Goal: Navigation & Orientation: Understand site structure

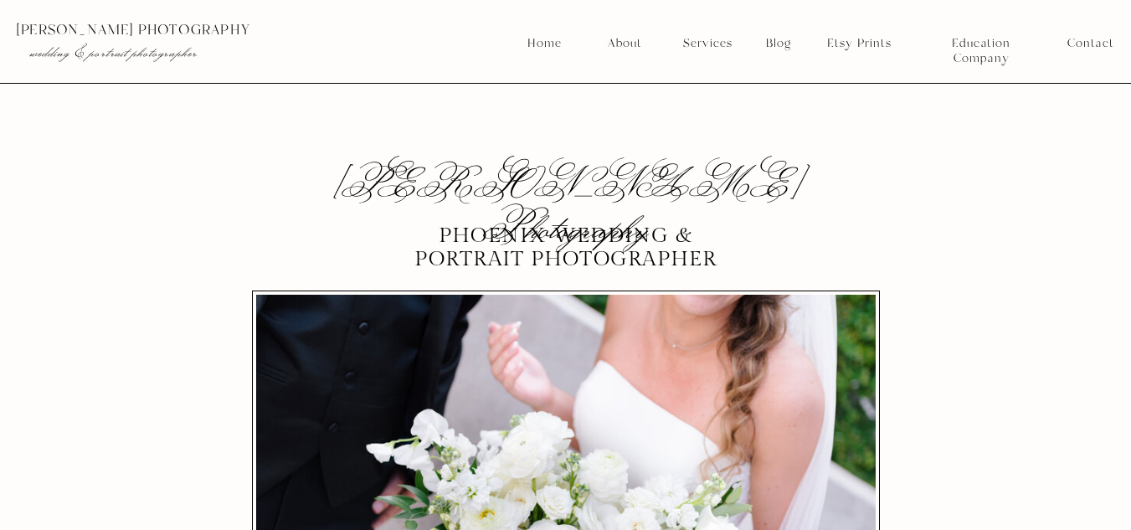
click at [702, 46] on nav "Services" at bounding box center [707, 43] width 62 height 15
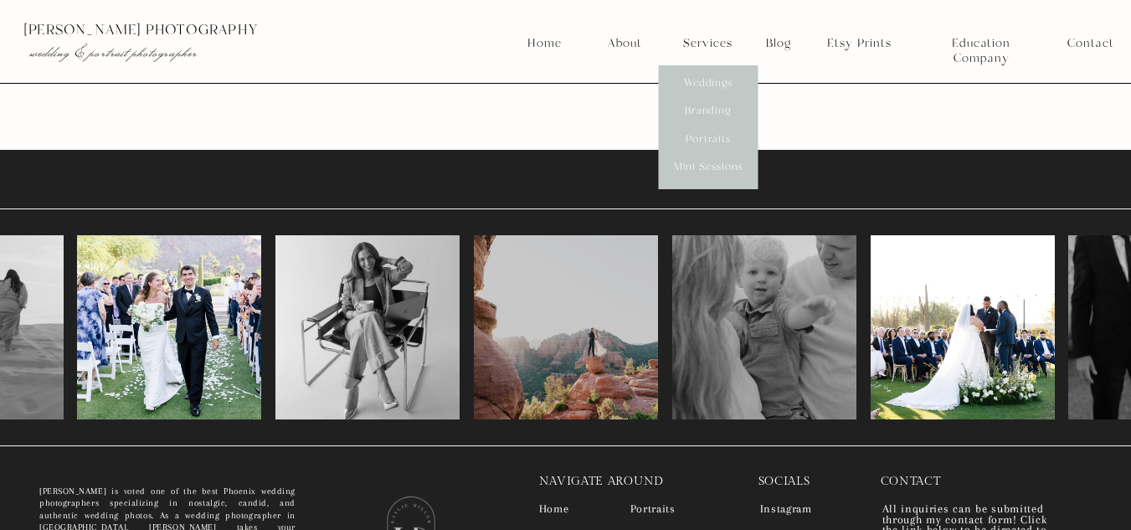
scroll to position [9884, 0]
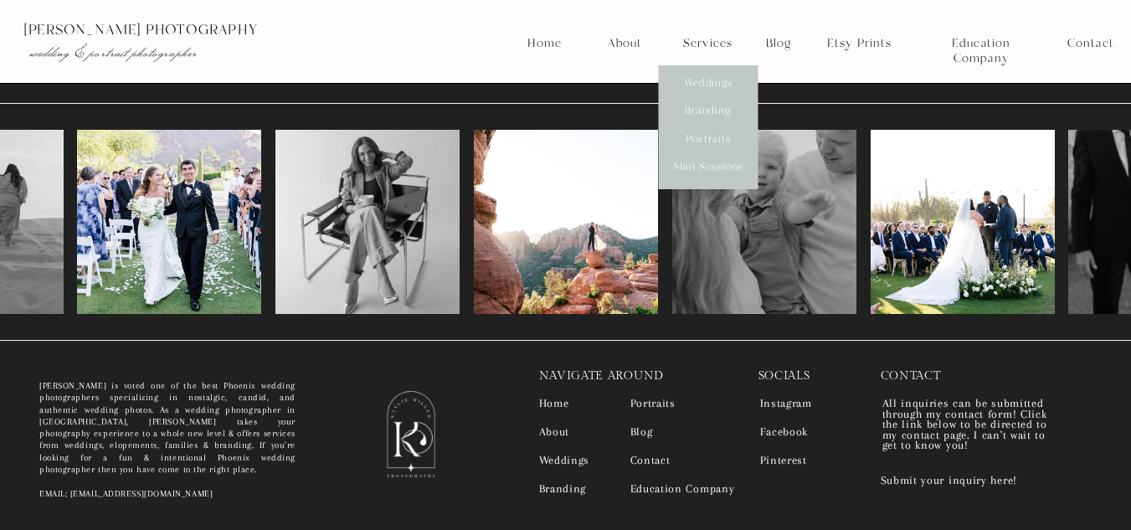
click at [359, 430] on div at bounding box center [410, 434] width 145 height 117
click at [1105, 48] on nav "Contact" at bounding box center [1090, 43] width 46 height 15
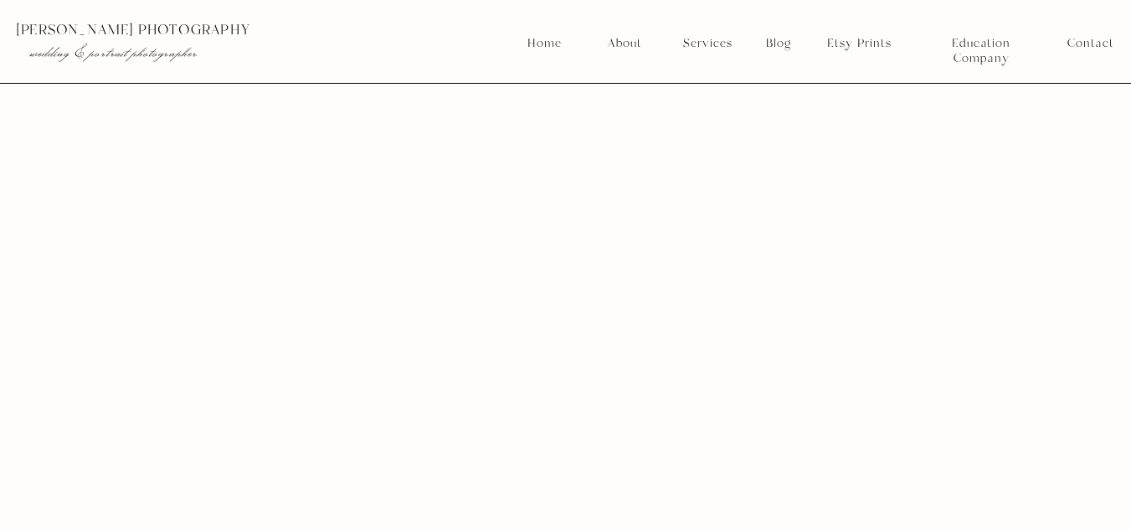
scroll to position [4870, 0]
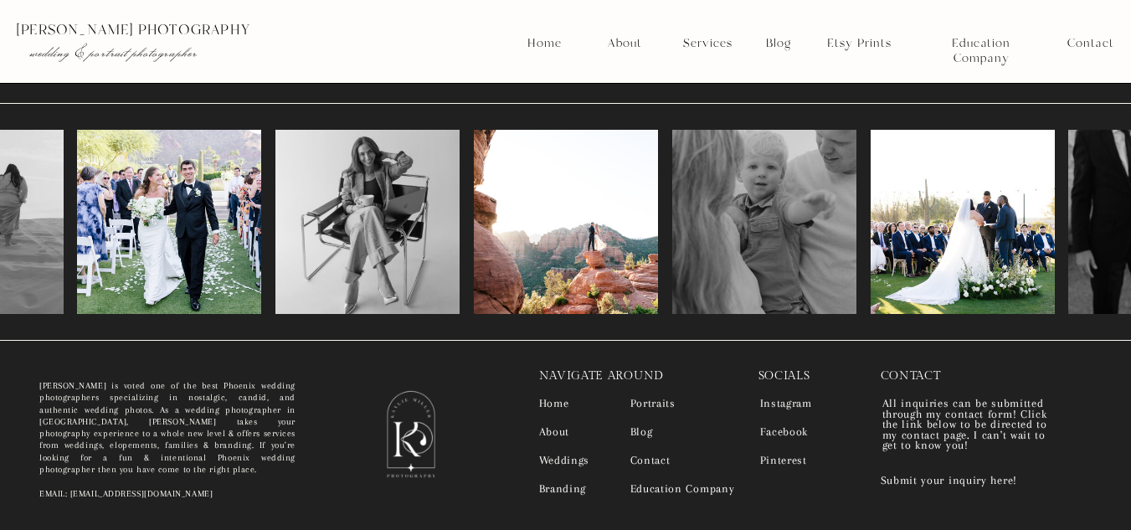
click at [542, 54] on div at bounding box center [570, 41] width 1143 height 83
click at [548, 49] on nav "Home" at bounding box center [544, 43] width 36 height 15
drag, startPoint x: 1143, startPoint y: 32, endPoint x: 1139, endPoint y: 493, distance: 461.2
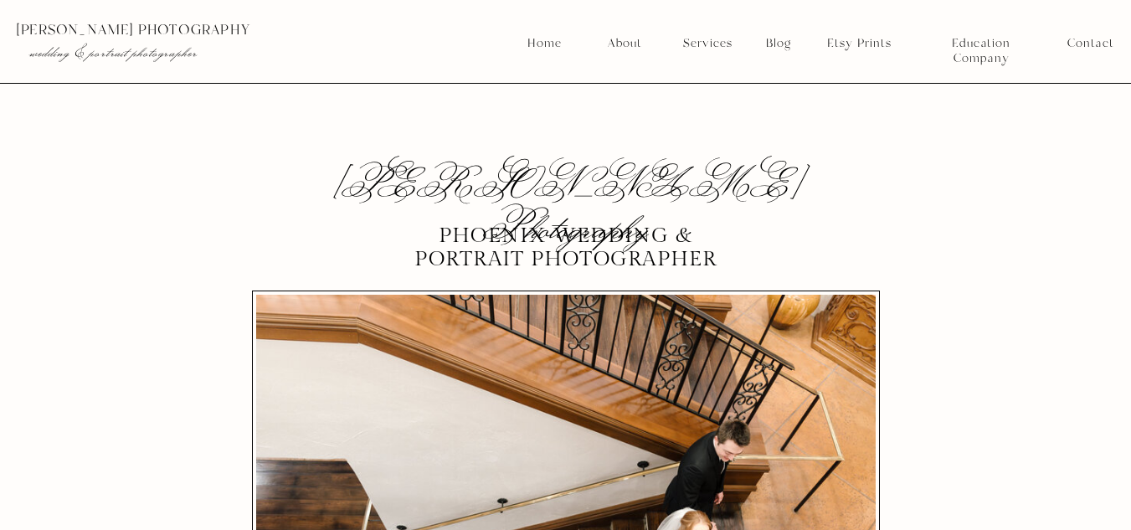
click at [620, 36] on nav "About" at bounding box center [624, 43] width 43 height 15
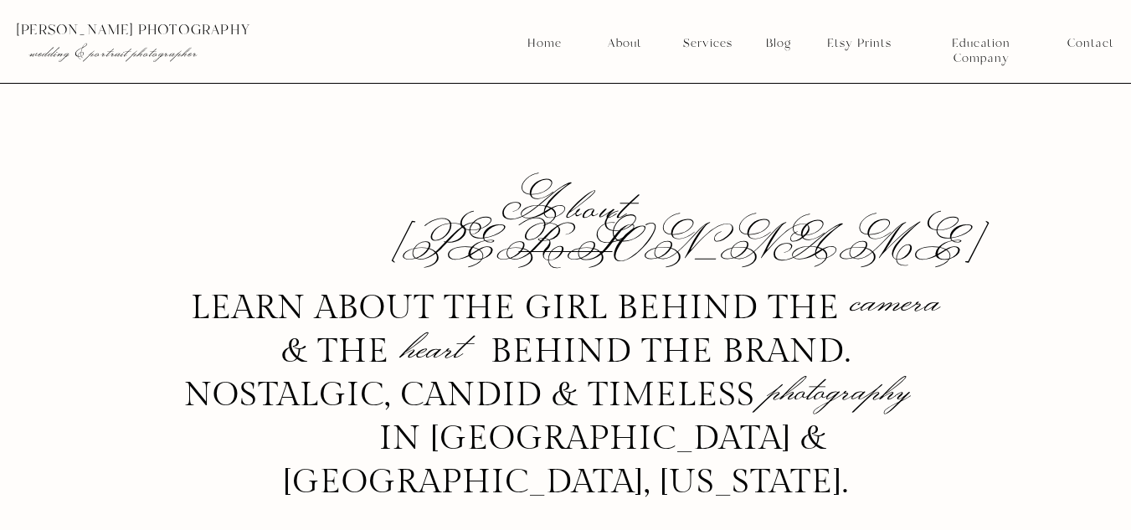
click at [715, 49] on nav "Services" at bounding box center [707, 43] width 62 height 15
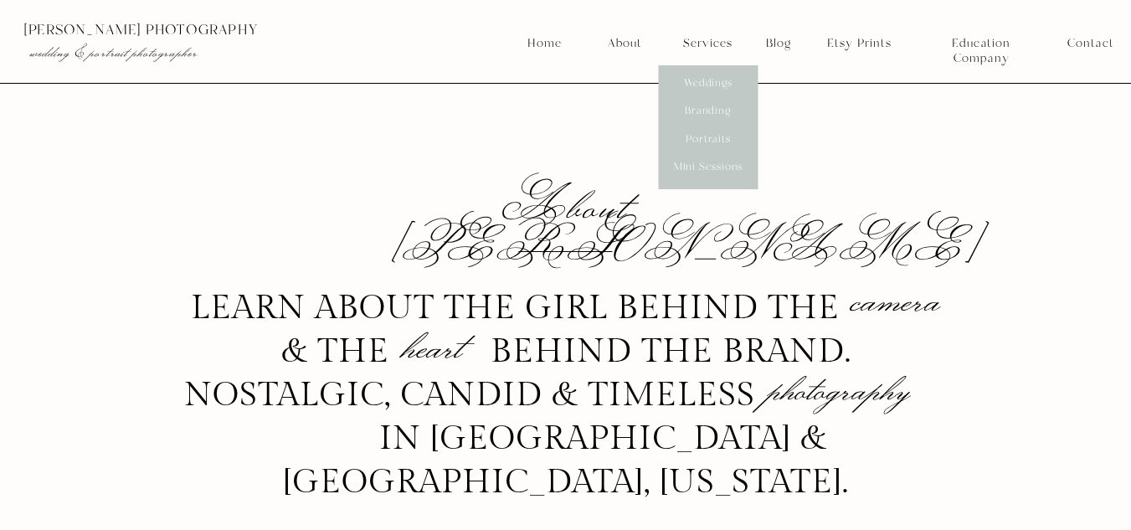
click at [782, 44] on nav "Blog" at bounding box center [778, 43] width 37 height 15
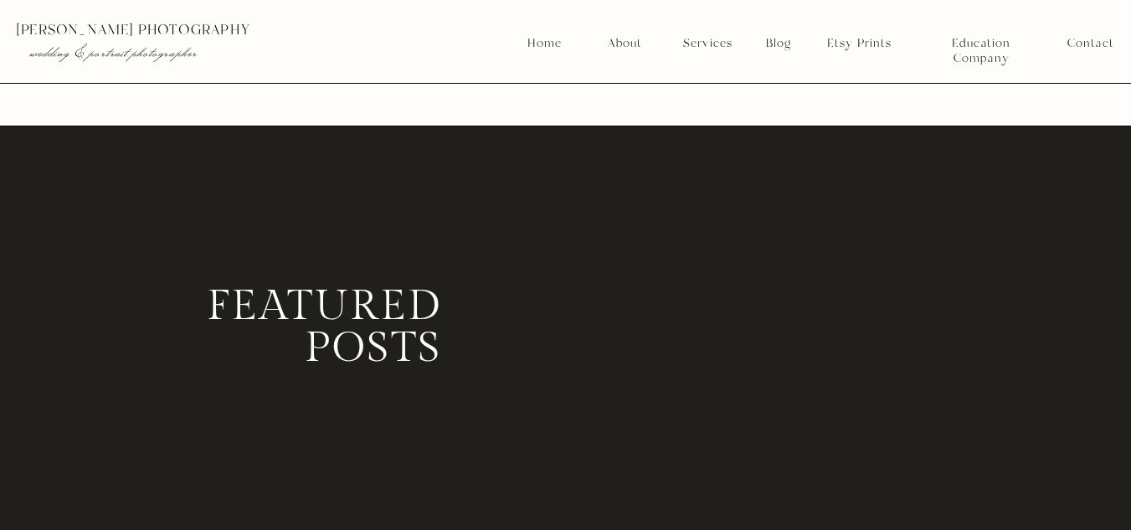
scroll to position [670, 0]
